Goal: Transaction & Acquisition: Download file/media

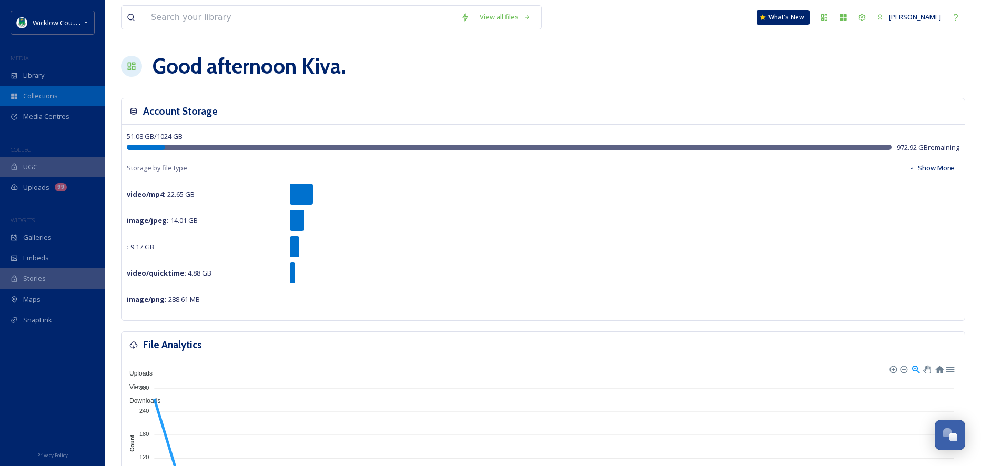
click at [48, 94] on span "Collections" at bounding box center [40, 96] width 35 height 10
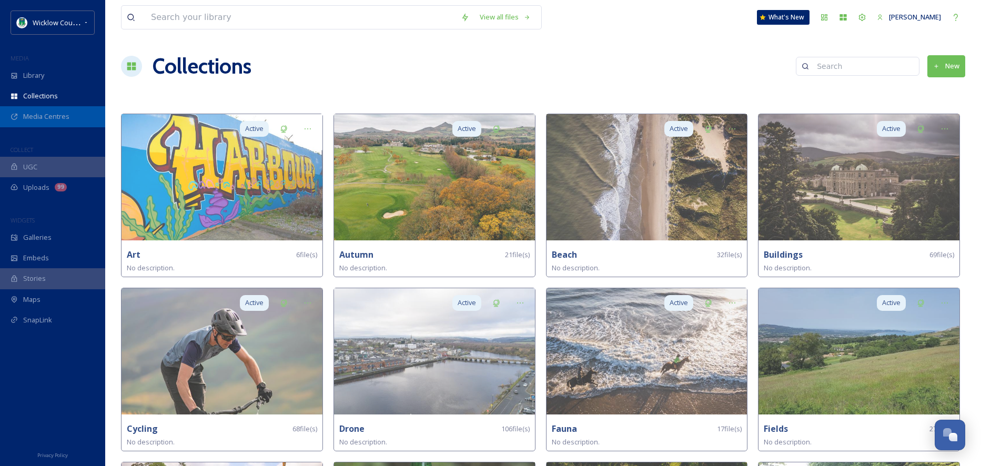
click at [44, 118] on span "Media Centres" at bounding box center [46, 117] width 46 height 10
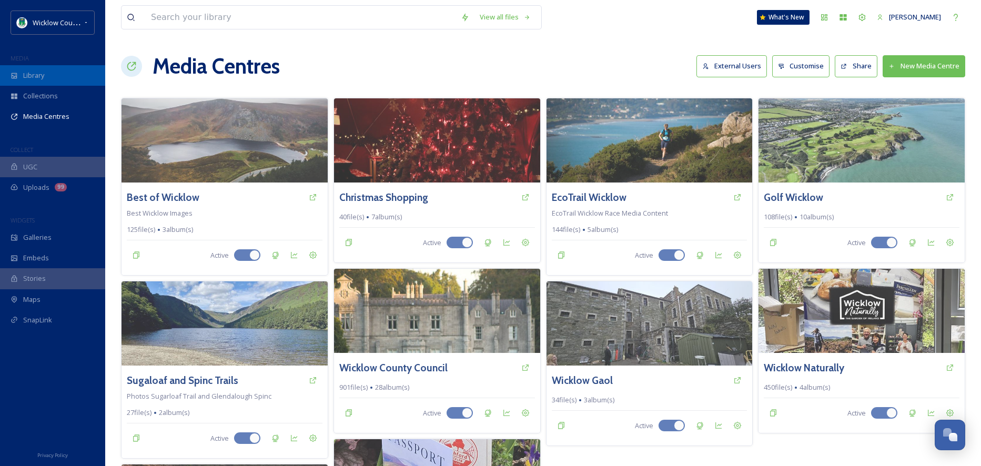
click at [43, 80] on span "Library" at bounding box center [33, 76] width 21 height 10
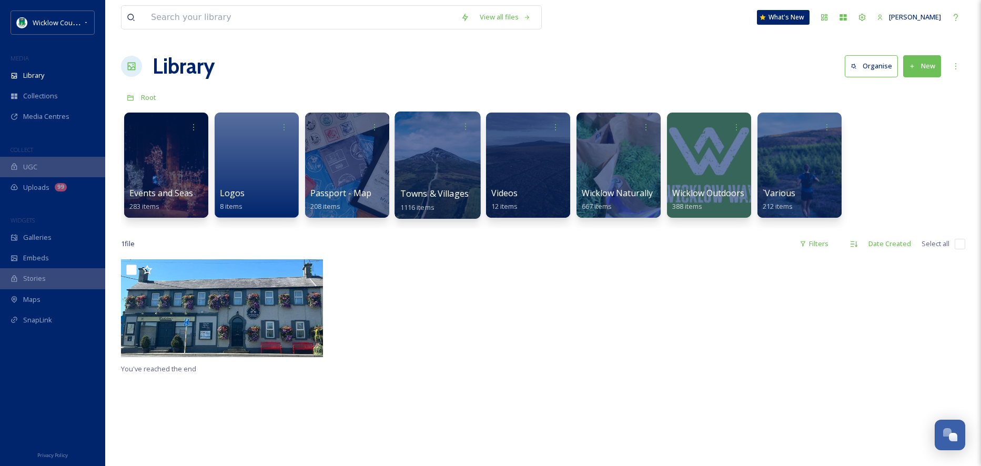
click at [453, 179] on div at bounding box center [438, 165] width 86 height 107
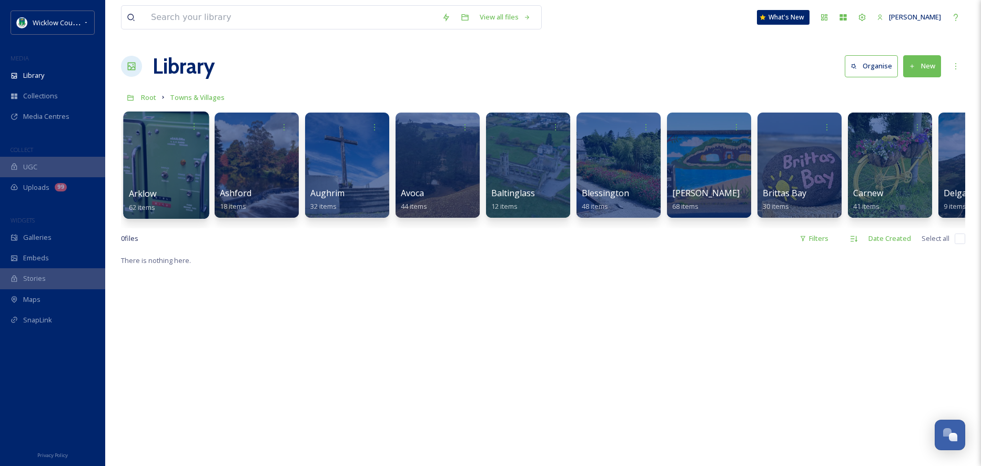
click at [166, 151] on div at bounding box center [166, 165] width 86 height 107
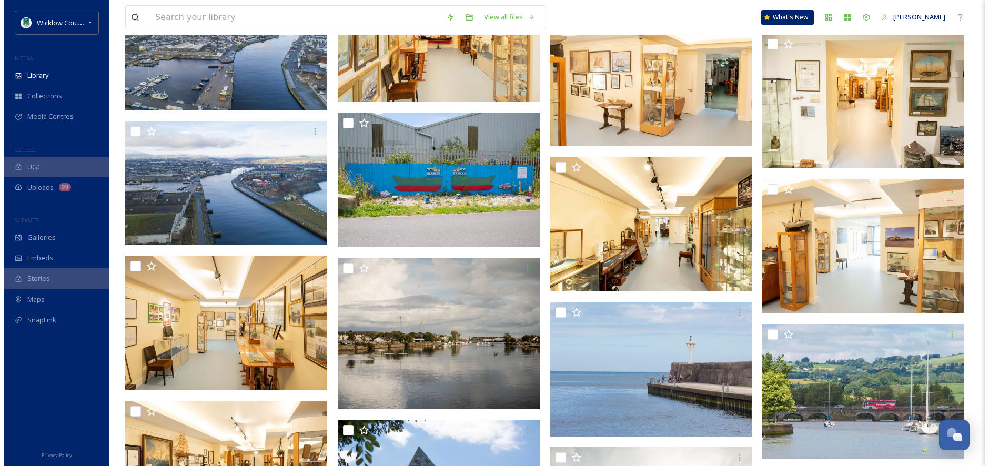
scroll to position [1062, 0]
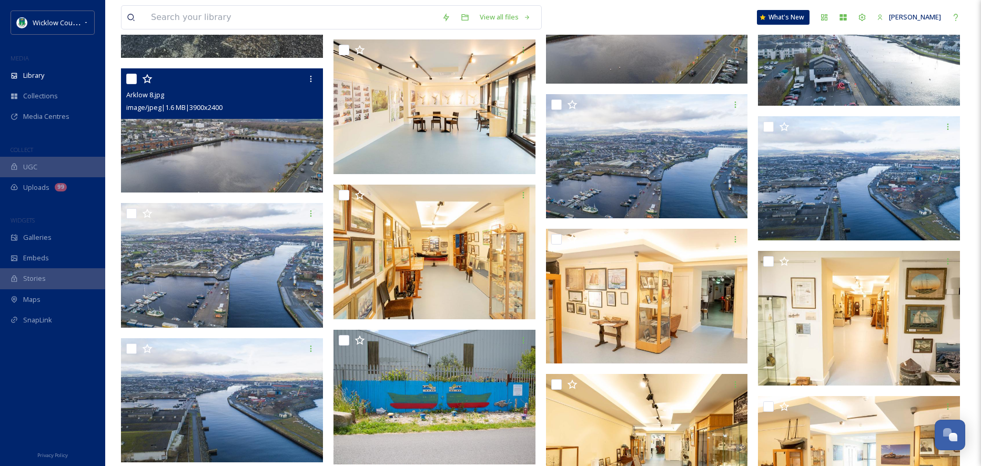
click at [204, 138] on img at bounding box center [222, 130] width 202 height 124
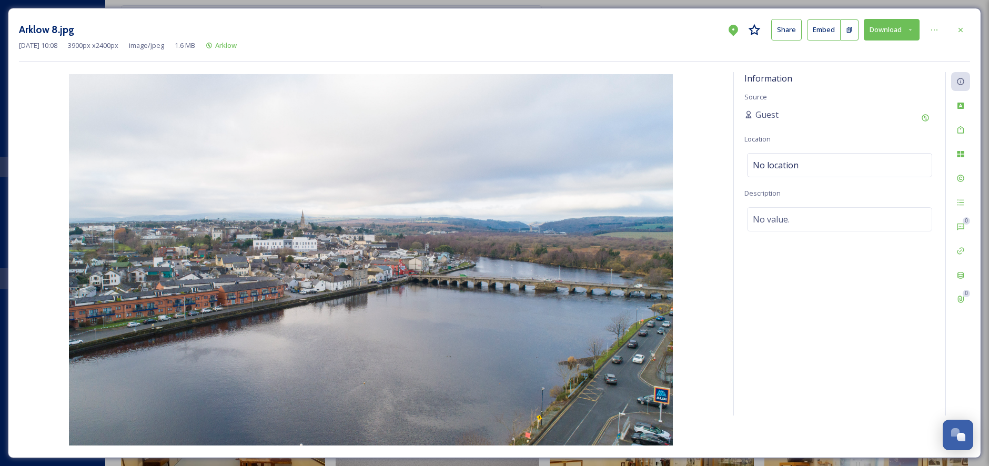
click at [906, 31] on button "Download" at bounding box center [892, 30] width 56 height 22
click at [862, 57] on span "Download Original (3900 x 2400)" at bounding box center [864, 54] width 99 height 10
